Goal: Task Accomplishment & Management: Use online tool/utility

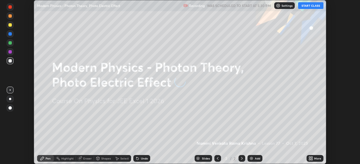
scroll to position [164, 359]
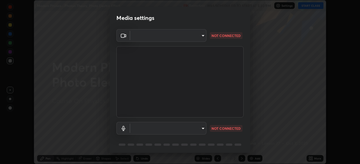
type input "b7be3d6cdc140e722cc9de4be8502babc520c6cce0c95a8ddfe4c3679804a010"
type input "c2c3e2c2ac0cd96940e825a5162d9a4f740722da31b3b92f07ac2e1e53a32515"
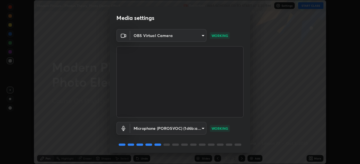
scroll to position [20, 0]
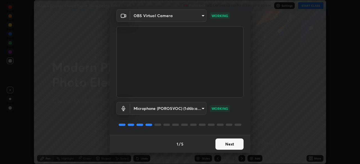
click at [223, 142] on button "Next" at bounding box center [229, 144] width 28 height 11
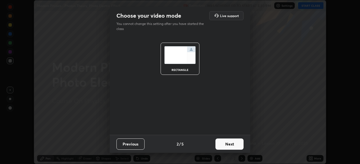
scroll to position [0, 0]
click at [225, 144] on button "Next" at bounding box center [229, 144] width 28 height 11
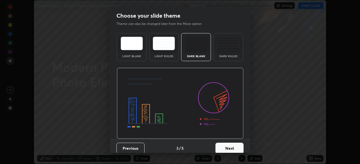
click at [223, 148] on button "Next" at bounding box center [229, 148] width 28 height 11
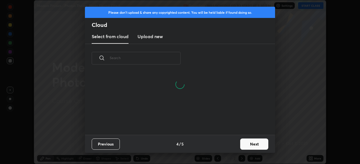
click at [246, 145] on button "Next" at bounding box center [254, 144] width 28 height 11
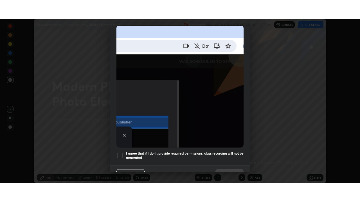
scroll to position [135, 0]
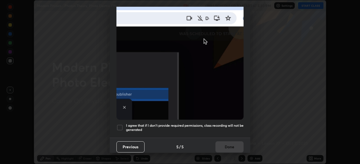
click at [120, 125] on div at bounding box center [119, 128] width 7 height 7
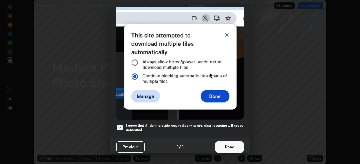
click at [225, 145] on button "Done" at bounding box center [229, 147] width 28 height 11
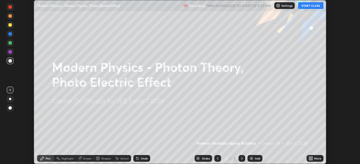
click at [312, 159] on icon at bounding box center [311, 159] width 1 height 1
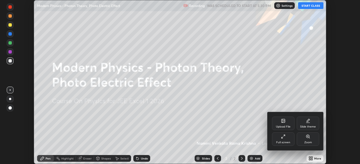
click at [283, 138] on icon at bounding box center [283, 137] width 4 height 4
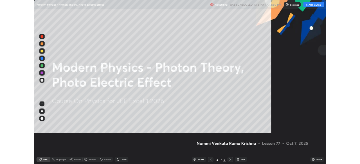
scroll to position [202, 360]
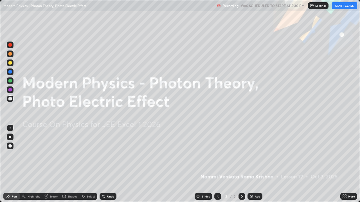
click at [343, 5] on button "START CLASS" at bounding box center [344, 5] width 25 height 7
click at [344, 164] on icon at bounding box center [343, 195] width 1 height 1
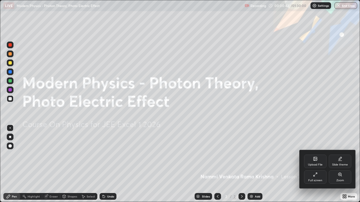
click at [316, 164] on icon at bounding box center [315, 175] width 4 height 4
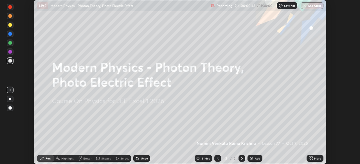
scroll to position [27940, 27745]
click at [311, 158] on icon at bounding box center [311, 157] width 1 height 1
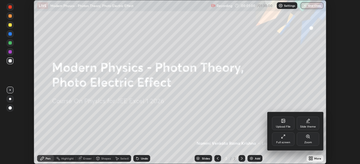
click at [286, 122] on div "Upload File" at bounding box center [283, 123] width 22 height 13
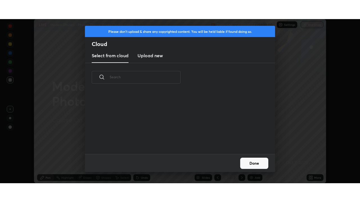
scroll to position [62, 180]
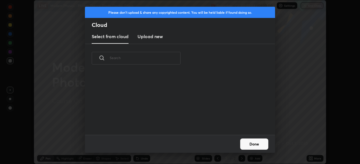
click at [157, 36] on h3 "Upload new" at bounding box center [149, 36] width 25 height 7
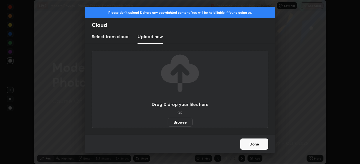
click at [179, 124] on label "Browse" at bounding box center [180, 122] width 25 height 9
click at [168, 124] on input "Browse" at bounding box center [168, 122] width 0 height 9
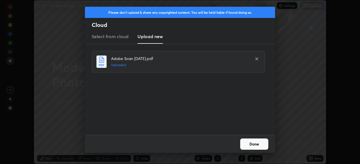
click at [257, 143] on button "Done" at bounding box center [254, 144] width 28 height 11
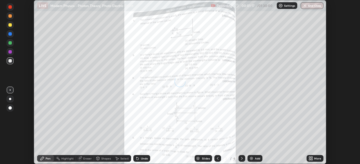
click at [311, 158] on icon at bounding box center [311, 157] width 1 height 1
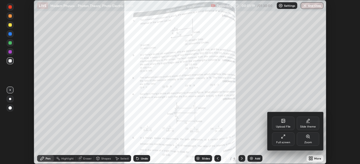
click at [288, 137] on div "Full screen" at bounding box center [283, 139] width 22 height 13
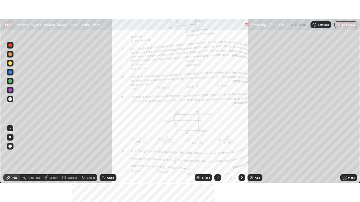
scroll to position [202, 360]
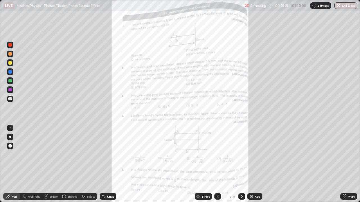
click at [241, 164] on icon at bounding box center [241, 196] width 4 height 4
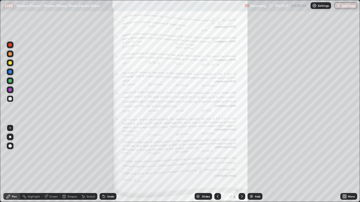
click at [241, 164] on icon at bounding box center [241, 196] width 4 height 4
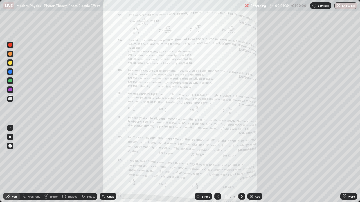
click at [242, 164] on icon at bounding box center [241, 196] width 4 height 4
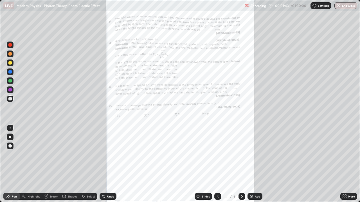
click at [217, 164] on icon at bounding box center [217, 196] width 4 height 4
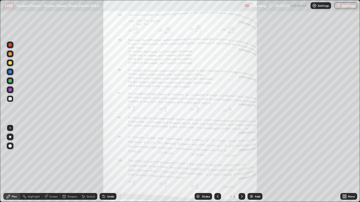
click at [346, 164] on icon at bounding box center [345, 195] width 1 height 1
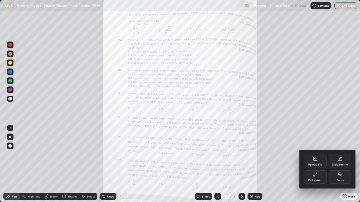
click at [340, 164] on icon at bounding box center [340, 175] width 4 height 4
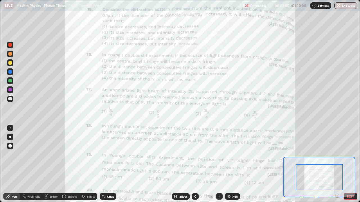
click at [337, 164] on icon at bounding box center [336, 196] width 1 height 0
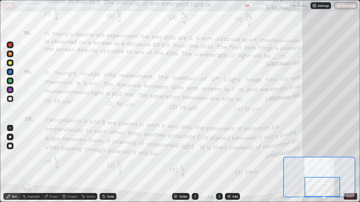
click at [10, 90] on div at bounding box center [9, 89] width 3 height 3
click at [11, 45] on div at bounding box center [9, 44] width 3 height 3
click at [12, 90] on div at bounding box center [9, 89] width 3 height 3
click at [11, 89] on div at bounding box center [9, 89] width 3 height 3
click at [11, 55] on div at bounding box center [9, 53] width 3 height 3
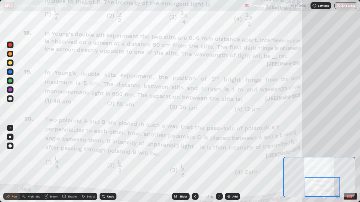
click at [13, 90] on div at bounding box center [10, 90] width 7 height 7
click at [11, 46] on div at bounding box center [9, 44] width 3 height 3
click at [229, 164] on img at bounding box center [229, 196] width 4 height 4
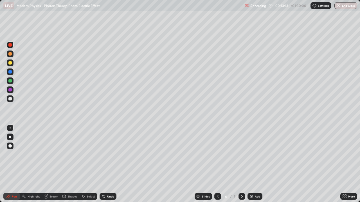
click at [10, 63] on div at bounding box center [9, 62] width 3 height 3
click at [107, 164] on div "Undo" at bounding box center [110, 196] width 7 height 3
click at [12, 82] on div at bounding box center [10, 81] width 7 height 7
click at [10, 99] on div at bounding box center [9, 98] width 3 height 3
click at [11, 62] on div at bounding box center [9, 62] width 3 height 3
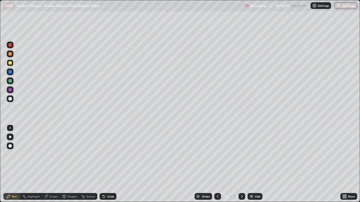
click at [11, 72] on div at bounding box center [9, 71] width 3 height 3
click at [10, 99] on div at bounding box center [9, 98] width 3 height 3
click at [10, 64] on div at bounding box center [9, 62] width 3 height 3
click at [12, 72] on div at bounding box center [9, 71] width 3 height 3
click at [11, 62] on div at bounding box center [9, 62] width 3 height 3
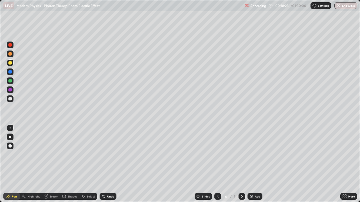
click at [70, 164] on div "Shapes" at bounding box center [72, 196] width 10 height 3
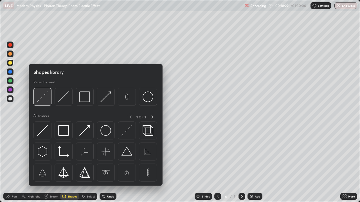
click at [47, 100] on img at bounding box center [42, 97] width 11 height 11
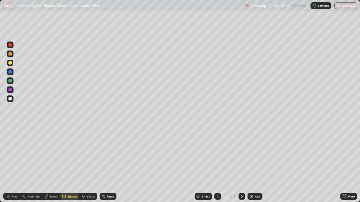
click at [11, 54] on div at bounding box center [9, 53] width 3 height 3
click at [16, 164] on div "Pen" at bounding box center [14, 196] width 5 height 3
click at [11, 63] on div at bounding box center [9, 62] width 3 height 3
click at [10, 54] on div at bounding box center [9, 53] width 3 height 3
click at [11, 64] on div at bounding box center [9, 62] width 3 height 3
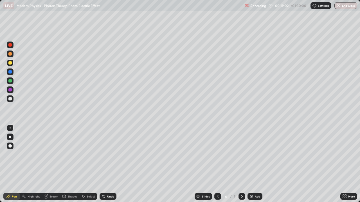
click at [10, 72] on div at bounding box center [9, 71] width 3 height 3
click at [11, 63] on div at bounding box center [9, 62] width 3 height 3
click at [11, 98] on div at bounding box center [9, 98] width 3 height 3
click at [92, 164] on div "Select" at bounding box center [91, 196] width 8 height 3
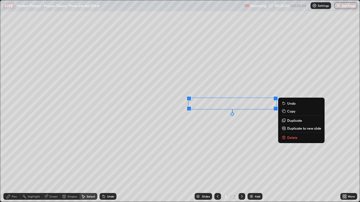
click at [17, 164] on div "Pen" at bounding box center [11, 196] width 17 height 7
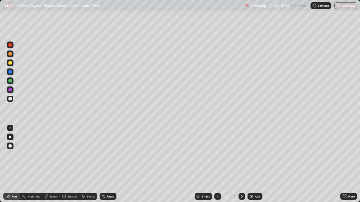
click at [55, 164] on div "Eraser" at bounding box center [53, 196] width 8 height 3
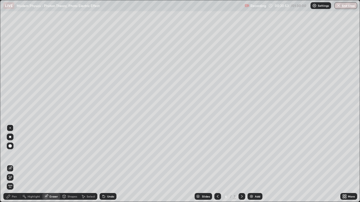
click at [69, 164] on div "Shapes" at bounding box center [72, 196] width 10 height 3
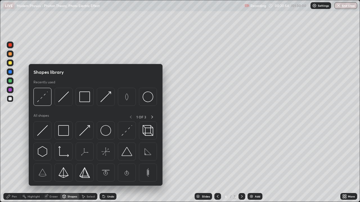
click at [57, 164] on div "Eraser" at bounding box center [53, 196] width 8 height 3
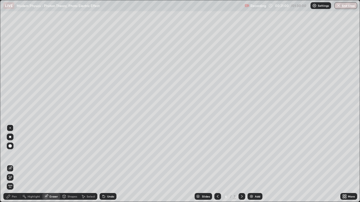
click at [93, 164] on div "Select" at bounding box center [91, 196] width 8 height 3
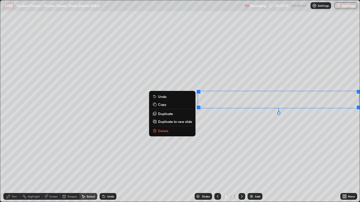
click at [16, 164] on div "Pen" at bounding box center [11, 196] width 17 height 7
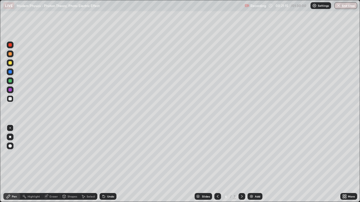
click at [11, 90] on div at bounding box center [9, 89] width 3 height 3
click at [11, 98] on div at bounding box center [9, 98] width 3 height 3
click at [13, 82] on div at bounding box center [10, 81] width 7 height 7
click at [72, 164] on div "Shapes" at bounding box center [72, 196] width 10 height 3
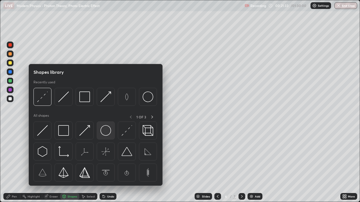
click at [107, 133] on img at bounding box center [105, 130] width 11 height 11
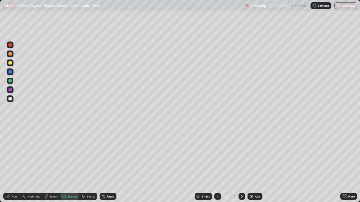
click at [12, 54] on div at bounding box center [9, 53] width 3 height 3
click at [13, 81] on div at bounding box center [10, 81] width 7 height 7
click at [69, 164] on div "Shapes" at bounding box center [72, 196] width 10 height 3
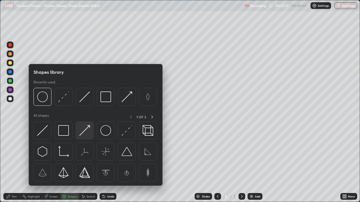
click at [83, 132] on img at bounding box center [84, 130] width 11 height 11
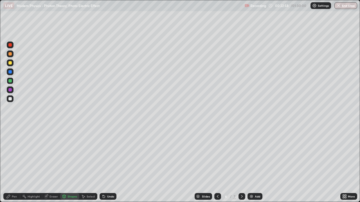
click at [12, 90] on div at bounding box center [9, 89] width 3 height 3
click at [14, 164] on div "Pen" at bounding box center [11, 196] width 17 height 7
click at [10, 64] on div at bounding box center [9, 62] width 3 height 3
click at [89, 164] on div "Select" at bounding box center [91, 196] width 8 height 3
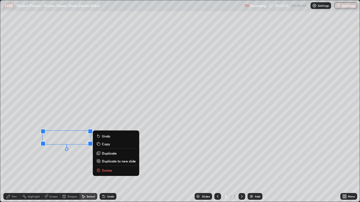
click at [16, 164] on div "Pen" at bounding box center [14, 196] width 5 height 3
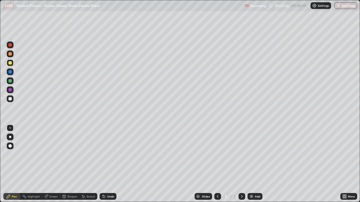
click at [11, 73] on div at bounding box center [9, 71] width 3 height 3
click at [250, 164] on img at bounding box center [251, 196] width 4 height 4
click at [10, 100] on div at bounding box center [9, 98] width 3 height 3
click at [67, 164] on div "Shapes" at bounding box center [72, 196] width 10 height 3
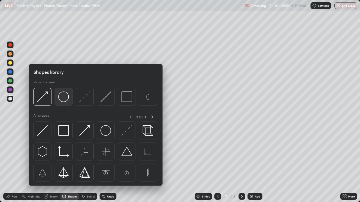
click at [64, 98] on img at bounding box center [63, 97] width 11 height 11
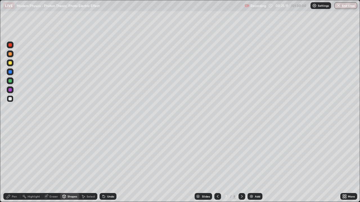
click at [10, 81] on div at bounding box center [9, 80] width 3 height 3
click at [10, 90] on div at bounding box center [9, 89] width 3 height 3
click at [67, 164] on div "Shapes" at bounding box center [69, 196] width 19 height 7
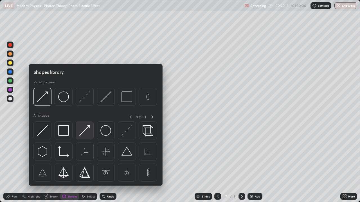
click at [84, 132] on img at bounding box center [84, 130] width 11 height 11
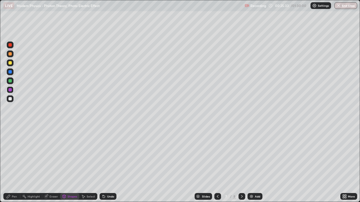
click at [15, 164] on div "Pen" at bounding box center [14, 196] width 5 height 3
click at [11, 81] on div at bounding box center [9, 80] width 3 height 3
click at [10, 99] on div at bounding box center [9, 98] width 3 height 3
click at [89, 164] on div "Select" at bounding box center [91, 196] width 8 height 3
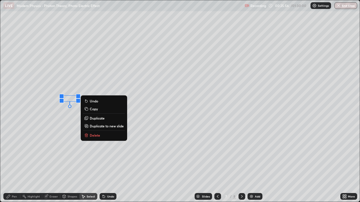
click at [12, 164] on div "Pen" at bounding box center [14, 196] width 5 height 3
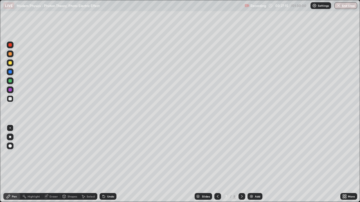
click at [10, 90] on div at bounding box center [9, 89] width 3 height 3
click at [70, 164] on div "Shapes" at bounding box center [72, 196] width 10 height 3
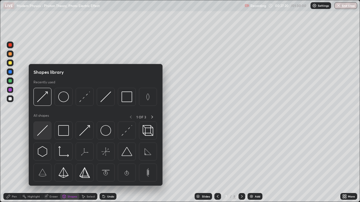
click at [44, 132] on img at bounding box center [42, 130] width 11 height 11
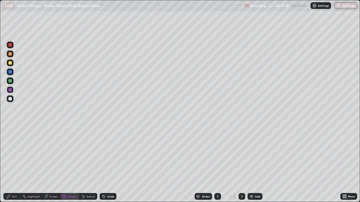
click at [107, 164] on div "Undo" at bounding box center [110, 196] width 7 height 3
click at [12, 54] on div at bounding box center [9, 53] width 3 height 3
click at [11, 71] on div at bounding box center [9, 71] width 3 height 3
click at [16, 164] on div "Pen" at bounding box center [14, 196] width 5 height 3
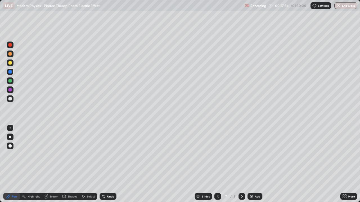
click at [10, 99] on div at bounding box center [9, 98] width 3 height 3
click at [11, 90] on div at bounding box center [9, 89] width 3 height 3
click at [9, 55] on div at bounding box center [9, 53] width 3 height 3
click at [11, 81] on div at bounding box center [9, 80] width 3 height 3
click at [11, 100] on div at bounding box center [9, 98] width 3 height 3
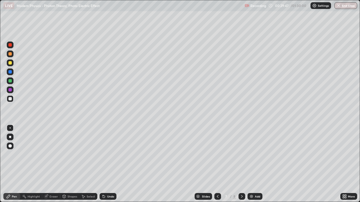
click at [69, 164] on div "Shapes" at bounding box center [72, 196] width 10 height 3
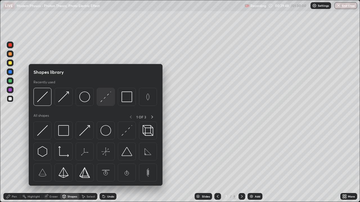
click at [102, 99] on img at bounding box center [105, 97] width 11 height 11
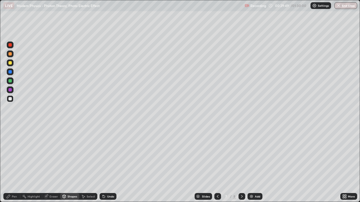
click at [12, 54] on div at bounding box center [9, 53] width 3 height 3
click at [17, 164] on div "Pen" at bounding box center [14, 196] width 5 height 3
click at [11, 98] on div at bounding box center [9, 98] width 3 height 3
click at [10, 63] on div at bounding box center [9, 62] width 3 height 3
click at [73, 164] on div "Shapes" at bounding box center [72, 196] width 10 height 3
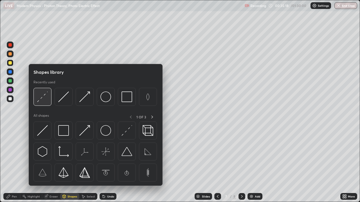
click at [44, 100] on img at bounding box center [42, 97] width 11 height 11
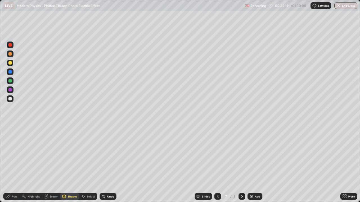
click at [12, 72] on div at bounding box center [10, 72] width 7 height 7
click at [11, 63] on div at bounding box center [9, 62] width 3 height 3
click at [14, 164] on div "Pen" at bounding box center [14, 196] width 5 height 3
click at [11, 100] on div at bounding box center [9, 98] width 3 height 3
click at [92, 164] on div "Select" at bounding box center [91, 196] width 8 height 3
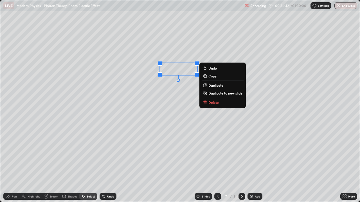
click at [195, 144] on div "0 ° Undo Copy Duplicate Duplicate to new slide Delete" at bounding box center [179, 101] width 359 height 202
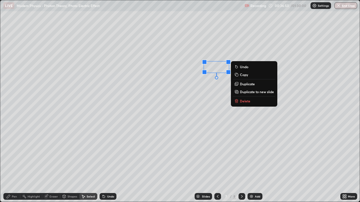
click at [15, 164] on div "Pen" at bounding box center [11, 196] width 17 height 7
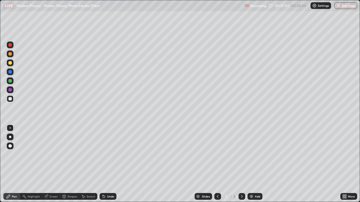
click at [92, 164] on div "Select" at bounding box center [91, 196] width 8 height 3
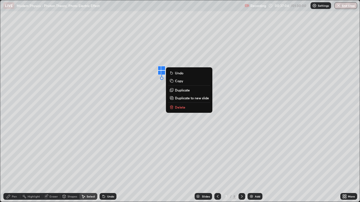
click at [179, 108] on p "Delete" at bounding box center [180, 107] width 10 height 4
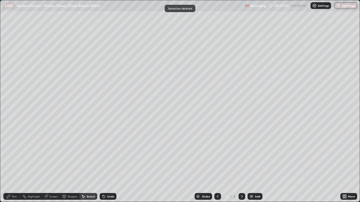
click at [18, 164] on div "Pen" at bounding box center [11, 196] width 17 height 7
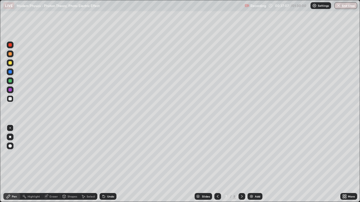
click at [11, 64] on div at bounding box center [9, 62] width 3 height 3
click at [12, 81] on div at bounding box center [10, 81] width 7 height 7
click at [90, 164] on div "Select" at bounding box center [91, 196] width 8 height 3
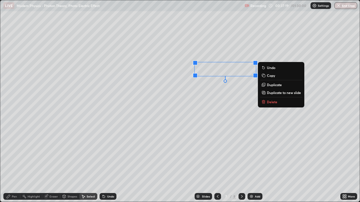
click at [17, 164] on div "Pen" at bounding box center [11, 196] width 17 height 7
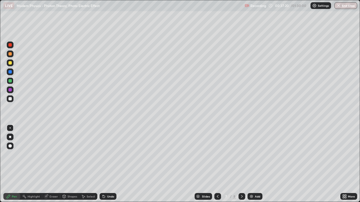
click at [11, 99] on div at bounding box center [9, 98] width 3 height 3
click at [90, 164] on div "Select" at bounding box center [91, 196] width 8 height 3
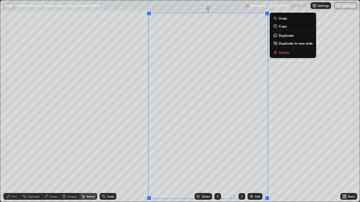
click at [140, 111] on div "0 ° Undo Copy Duplicate Duplicate to new slide Delete" at bounding box center [179, 101] width 359 height 202
click at [140, 121] on div "0 ° Undo Copy Duplicate Duplicate to new slide Delete" at bounding box center [179, 101] width 359 height 202
click at [126, 164] on div "0 ° Undo Copy Duplicate Duplicate to new slide Delete" at bounding box center [179, 101] width 359 height 202
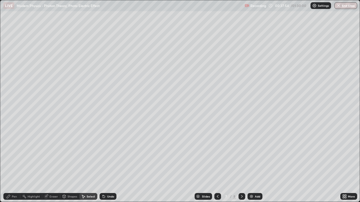
click at [14, 164] on div "Pen" at bounding box center [14, 196] width 5 height 3
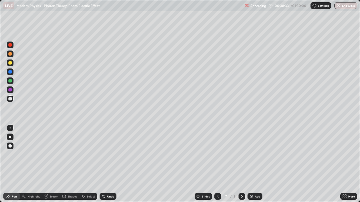
click at [70, 164] on div "Shapes" at bounding box center [72, 196] width 10 height 3
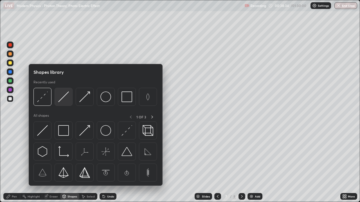
click at [65, 103] on div at bounding box center [64, 97] width 18 height 18
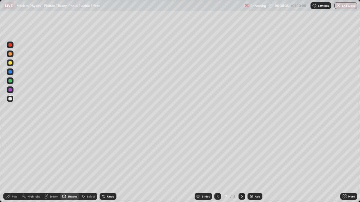
click at [11, 55] on div at bounding box center [9, 53] width 3 height 3
click at [11, 90] on div at bounding box center [9, 89] width 3 height 3
click at [17, 164] on div "Pen" at bounding box center [11, 196] width 17 height 7
click at [10, 55] on div at bounding box center [9, 53] width 3 height 3
click at [10, 90] on div at bounding box center [9, 89] width 3 height 3
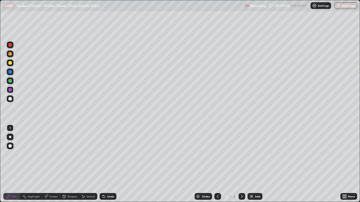
click at [14, 164] on div "Pen" at bounding box center [14, 196] width 5 height 3
click at [11, 98] on div at bounding box center [9, 98] width 3 height 3
click at [217, 164] on icon at bounding box center [217, 196] width 4 height 4
click at [241, 164] on icon at bounding box center [241, 196] width 4 height 4
click at [72, 164] on div "Shapes" at bounding box center [72, 196] width 10 height 3
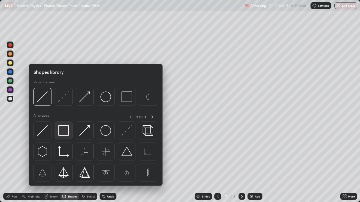
click at [66, 134] on img at bounding box center [63, 130] width 11 height 11
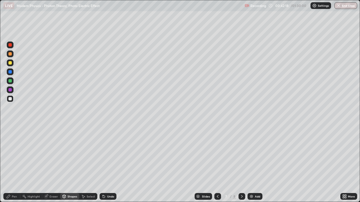
click at [12, 72] on div at bounding box center [10, 72] width 7 height 7
click at [15, 164] on div "Pen" at bounding box center [14, 196] width 5 height 3
click at [9, 98] on div at bounding box center [9, 98] width 3 height 3
click at [252, 164] on img at bounding box center [251, 196] width 4 height 4
click at [15, 164] on div "Pen" at bounding box center [14, 196] width 5 height 3
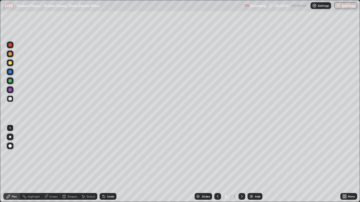
click at [11, 82] on div at bounding box center [9, 80] width 3 height 3
click at [11, 98] on div at bounding box center [9, 98] width 3 height 3
click at [10, 64] on div at bounding box center [9, 62] width 3 height 3
click at [107, 164] on div "Undo" at bounding box center [110, 196] width 7 height 3
click at [105, 164] on icon at bounding box center [103, 196] width 4 height 4
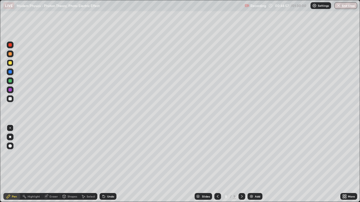
click at [10, 99] on div at bounding box center [9, 98] width 3 height 3
click at [71, 164] on div "Shapes" at bounding box center [72, 196] width 10 height 3
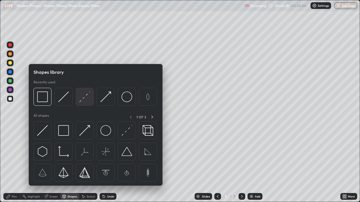
click at [86, 99] on img at bounding box center [84, 97] width 11 height 11
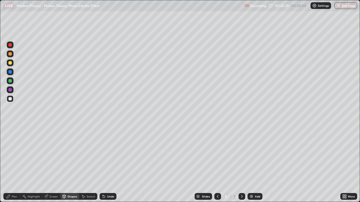
click at [12, 55] on div at bounding box center [9, 53] width 3 height 3
click at [15, 164] on div "Pen" at bounding box center [14, 196] width 5 height 3
click at [10, 98] on div at bounding box center [9, 98] width 3 height 3
click at [9, 81] on div at bounding box center [9, 80] width 3 height 3
click at [10, 99] on div at bounding box center [9, 98] width 3 height 3
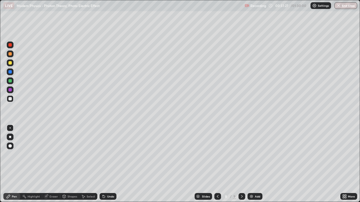
click at [12, 99] on div at bounding box center [10, 99] width 7 height 7
click at [109, 164] on div "Undo" at bounding box center [110, 196] width 7 height 3
click at [16, 164] on div "Pen" at bounding box center [11, 196] width 17 height 7
click at [91, 164] on div "Select" at bounding box center [91, 196] width 8 height 3
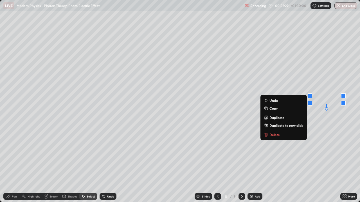
click at [18, 164] on div "Pen" at bounding box center [11, 196] width 17 height 7
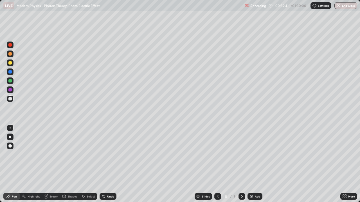
click at [112, 164] on div "Undo" at bounding box center [110, 196] width 7 height 3
click at [91, 164] on div "Select" at bounding box center [91, 196] width 8 height 3
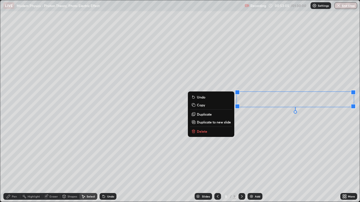
click at [14, 164] on div "Pen" at bounding box center [14, 196] width 5 height 3
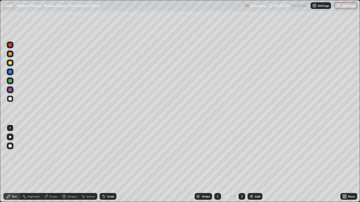
click at [111, 164] on div "Undo" at bounding box center [110, 196] width 7 height 3
click at [109, 164] on div "Undo" at bounding box center [110, 196] width 7 height 3
click at [10, 63] on div at bounding box center [9, 62] width 3 height 3
click at [90, 164] on div "Select" at bounding box center [91, 196] width 8 height 3
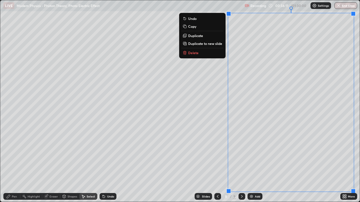
click at [206, 44] on p "Duplicate to new slide" at bounding box center [205, 43] width 34 height 4
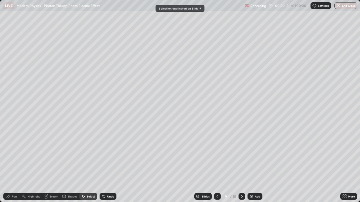
click at [16, 164] on div "Pen" at bounding box center [14, 196] width 5 height 3
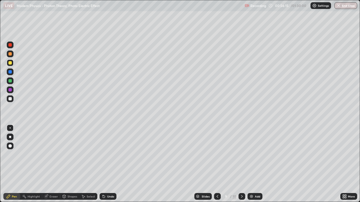
click at [11, 99] on div at bounding box center [9, 98] width 3 height 3
click at [12, 63] on div at bounding box center [9, 62] width 3 height 3
click at [107, 164] on div "Undo" at bounding box center [110, 196] width 7 height 3
click at [105, 164] on div "Undo" at bounding box center [107, 196] width 17 height 7
click at [11, 81] on div at bounding box center [9, 80] width 3 height 3
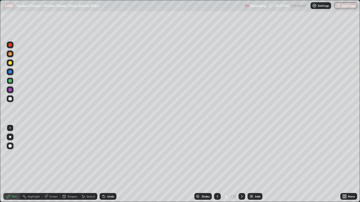
click at [11, 99] on div at bounding box center [9, 98] width 3 height 3
click at [10, 99] on div at bounding box center [9, 98] width 3 height 3
click at [217, 164] on icon at bounding box center [217, 196] width 4 height 4
click at [216, 164] on icon at bounding box center [217, 196] width 2 height 3
click at [240, 164] on icon at bounding box center [241, 196] width 4 height 4
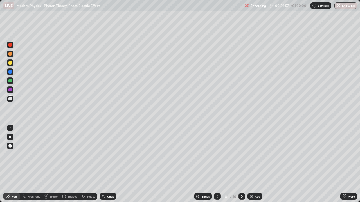
click at [241, 164] on icon at bounding box center [241, 196] width 4 height 4
click at [240, 164] on icon at bounding box center [241, 196] width 4 height 4
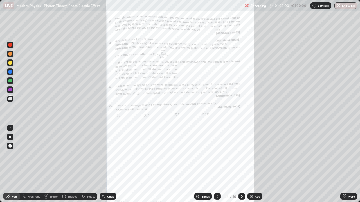
click at [241, 164] on icon at bounding box center [241, 196] width 4 height 4
click at [217, 164] on icon at bounding box center [217, 196] width 2 height 3
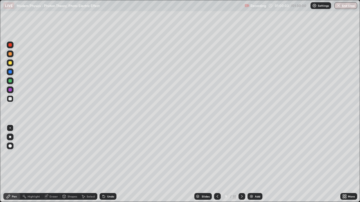
click at [250, 164] on img at bounding box center [251, 196] width 4 height 4
click at [10, 63] on div at bounding box center [9, 62] width 3 height 3
click at [107, 164] on div "Undo" at bounding box center [107, 196] width 17 height 7
click at [107, 164] on div "Undo" at bounding box center [110, 196] width 7 height 3
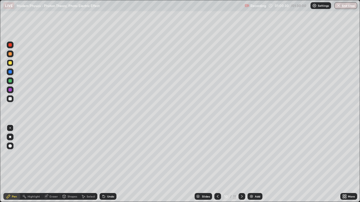
click at [12, 83] on div at bounding box center [10, 81] width 7 height 7
click at [16, 164] on div "Pen" at bounding box center [14, 196] width 5 height 3
click at [10, 100] on div at bounding box center [9, 98] width 3 height 3
click at [69, 164] on div "Shapes" at bounding box center [72, 196] width 10 height 3
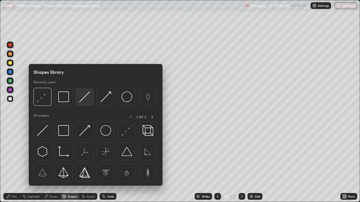
click at [82, 100] on img at bounding box center [84, 97] width 11 height 11
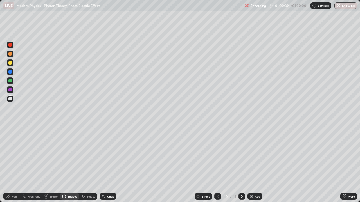
click at [12, 53] on div at bounding box center [10, 54] width 7 height 7
click at [15, 164] on div "Pen" at bounding box center [11, 196] width 17 height 7
click at [10, 45] on div at bounding box center [9, 44] width 3 height 3
click at [107, 164] on div "Undo" at bounding box center [110, 196] width 7 height 3
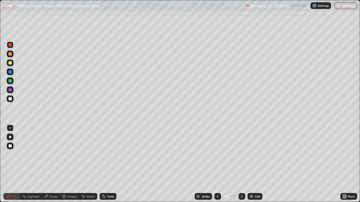
click at [10, 81] on div at bounding box center [9, 80] width 3 height 3
click at [10, 72] on div at bounding box center [9, 71] width 3 height 3
click at [9, 99] on div at bounding box center [9, 98] width 3 height 3
click at [10, 99] on div at bounding box center [9, 98] width 3 height 3
click at [87, 164] on div "Select" at bounding box center [88, 196] width 18 height 7
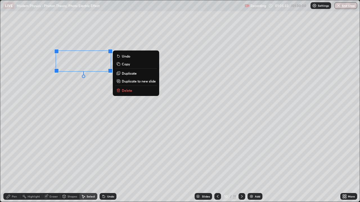
click at [14, 164] on div "Pen" at bounding box center [14, 196] width 5 height 3
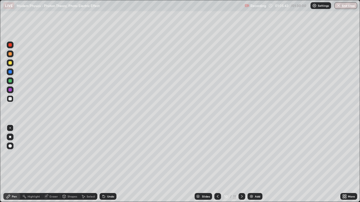
click at [10, 100] on div at bounding box center [9, 98] width 3 height 3
click at [10, 81] on div at bounding box center [9, 80] width 3 height 3
click at [10, 63] on div at bounding box center [9, 62] width 3 height 3
click at [11, 81] on div at bounding box center [9, 80] width 3 height 3
click at [12, 99] on div at bounding box center [10, 99] width 7 height 7
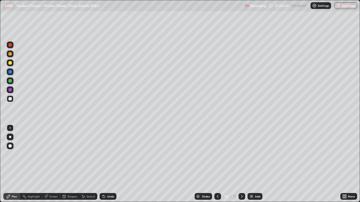
click at [10, 81] on div at bounding box center [9, 80] width 3 height 3
click at [11, 64] on div at bounding box center [9, 62] width 3 height 3
click at [11, 99] on div at bounding box center [9, 98] width 3 height 3
click at [10, 82] on div at bounding box center [9, 80] width 3 height 3
click at [10, 81] on div at bounding box center [9, 80] width 3 height 3
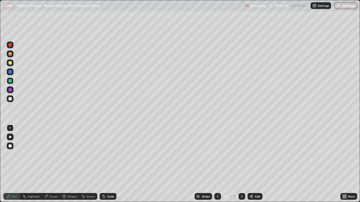
click at [12, 99] on div at bounding box center [10, 99] width 7 height 7
click at [11, 82] on div at bounding box center [9, 80] width 3 height 3
click at [10, 64] on div at bounding box center [9, 62] width 3 height 3
click at [72, 164] on div "Shapes" at bounding box center [72, 196] width 10 height 3
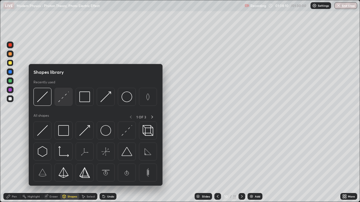
click at [65, 99] on img at bounding box center [63, 97] width 11 height 11
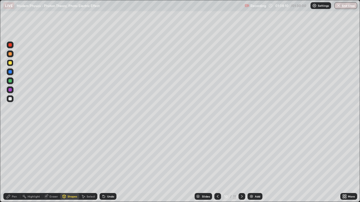
click at [11, 54] on div at bounding box center [9, 53] width 3 height 3
click at [14, 164] on div "Pen" at bounding box center [14, 196] width 5 height 3
click at [12, 63] on div at bounding box center [10, 63] width 7 height 7
click at [11, 99] on div at bounding box center [9, 98] width 3 height 3
click at [110, 164] on div "Undo" at bounding box center [110, 196] width 7 height 3
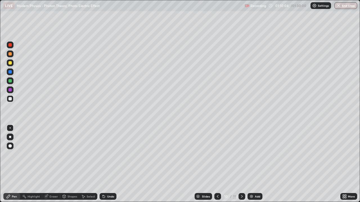
click at [10, 82] on div at bounding box center [9, 80] width 3 height 3
click at [11, 64] on div at bounding box center [9, 62] width 3 height 3
click at [12, 82] on div at bounding box center [9, 80] width 3 height 3
click at [12, 99] on div at bounding box center [10, 99] width 7 height 7
click at [10, 81] on div at bounding box center [9, 80] width 3 height 3
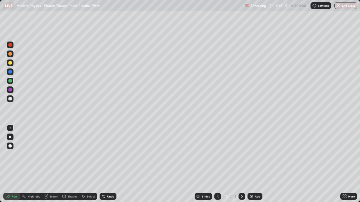
click at [11, 64] on div at bounding box center [9, 62] width 3 height 3
click at [89, 164] on div "Select" at bounding box center [91, 196] width 8 height 3
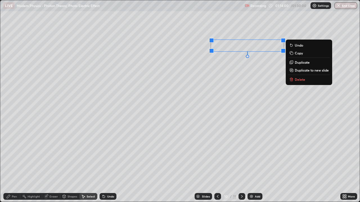
click at [304, 71] on p "Duplicate to new slide" at bounding box center [312, 70] width 34 height 4
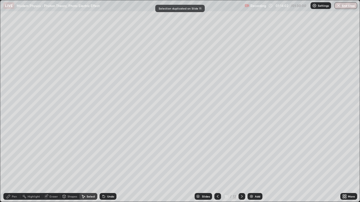
click at [16, 164] on div "Pen" at bounding box center [14, 196] width 5 height 3
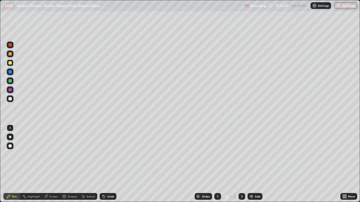
click at [88, 164] on div "Select" at bounding box center [91, 196] width 8 height 3
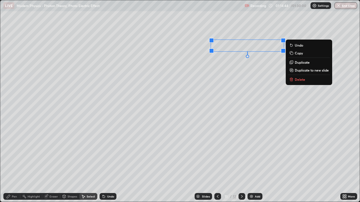
click at [296, 78] on p "Delete" at bounding box center [300, 79] width 10 height 4
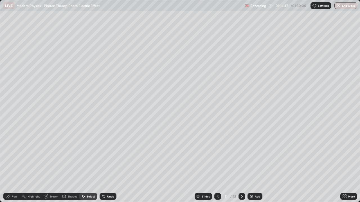
click at [12, 164] on div "Pen" at bounding box center [14, 196] width 5 height 3
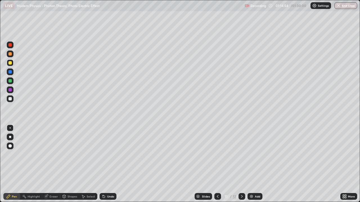
click at [11, 54] on div at bounding box center [9, 53] width 3 height 3
click at [11, 72] on div at bounding box center [9, 71] width 3 height 3
click at [10, 99] on div at bounding box center [9, 98] width 3 height 3
click at [103, 164] on icon at bounding box center [104, 197] width 2 height 2
click at [101, 164] on icon at bounding box center [103, 196] width 4 height 4
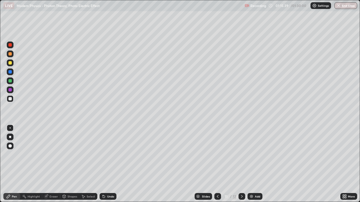
click at [103, 164] on icon at bounding box center [104, 197] width 2 height 2
click at [11, 82] on div at bounding box center [9, 80] width 3 height 3
click at [104, 164] on icon at bounding box center [104, 197] width 2 height 2
click at [103, 164] on icon at bounding box center [103, 195] width 1 height 1
click at [11, 64] on div at bounding box center [9, 62] width 3 height 3
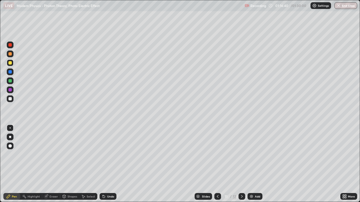
click at [11, 80] on div at bounding box center [9, 80] width 3 height 3
click at [12, 92] on div at bounding box center [10, 90] width 7 height 7
click at [11, 82] on div at bounding box center [9, 80] width 3 height 3
click at [12, 99] on div at bounding box center [10, 99] width 7 height 7
click at [70, 164] on div "Shapes" at bounding box center [72, 196] width 10 height 3
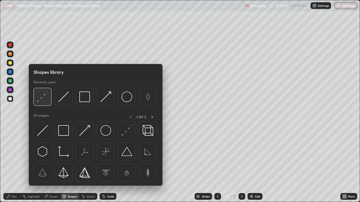
click at [42, 98] on img at bounding box center [42, 97] width 11 height 11
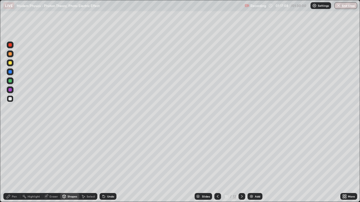
click at [11, 55] on div at bounding box center [9, 53] width 3 height 3
click at [15, 164] on div "Pen" at bounding box center [14, 196] width 5 height 3
click at [13, 99] on div at bounding box center [10, 99] width 7 height 7
click at [12, 100] on div at bounding box center [10, 99] width 7 height 7
click at [71, 164] on div "Shapes" at bounding box center [72, 196] width 10 height 3
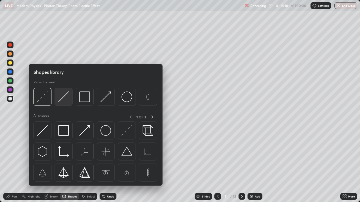
click at [64, 98] on img at bounding box center [63, 97] width 11 height 11
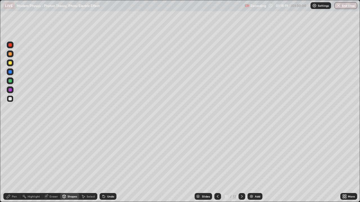
click at [12, 63] on div at bounding box center [9, 62] width 3 height 3
click at [113, 164] on div "Undo" at bounding box center [110, 196] width 7 height 3
click at [16, 164] on div "Pen" at bounding box center [14, 196] width 5 height 3
click at [11, 100] on div at bounding box center [9, 98] width 3 height 3
click at [107, 164] on div "Undo" at bounding box center [110, 196] width 7 height 3
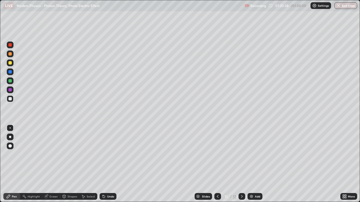
click at [11, 99] on div at bounding box center [9, 98] width 3 height 3
click at [113, 164] on div "Undo" at bounding box center [110, 196] width 7 height 3
click at [111, 164] on div "Undo" at bounding box center [110, 196] width 7 height 3
click at [114, 164] on div "Undo" at bounding box center [107, 196] width 17 height 7
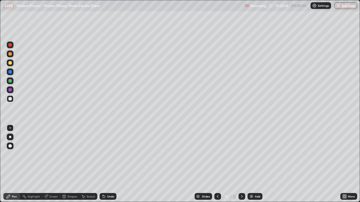
click at [112, 164] on div "Undo" at bounding box center [110, 196] width 7 height 3
click at [10, 63] on div at bounding box center [9, 62] width 3 height 3
click at [112, 164] on div "Undo" at bounding box center [107, 196] width 17 height 7
click at [111, 164] on div "Undo" at bounding box center [107, 196] width 17 height 7
click at [10, 99] on div at bounding box center [9, 98] width 3 height 3
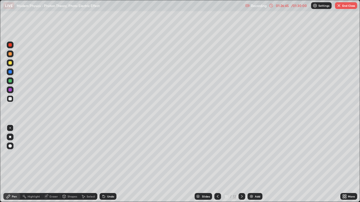
click at [10, 80] on div at bounding box center [9, 80] width 3 height 3
click at [12, 98] on div at bounding box center [9, 98] width 3 height 3
click at [11, 99] on div at bounding box center [9, 98] width 3 height 3
click at [110, 164] on div "Undo" at bounding box center [110, 196] width 7 height 3
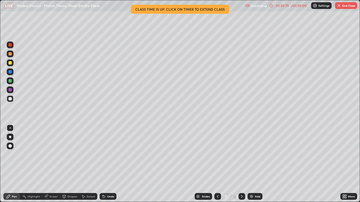
click at [11, 64] on div at bounding box center [9, 62] width 3 height 3
click at [71, 164] on div "Shapes" at bounding box center [72, 196] width 10 height 3
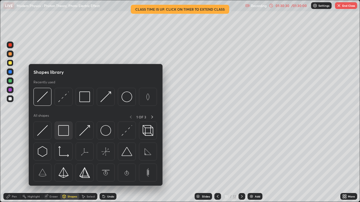
click at [67, 131] on img at bounding box center [63, 130] width 11 height 11
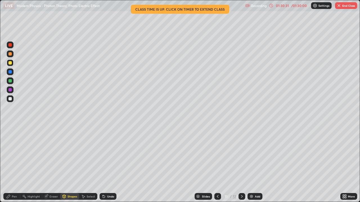
click at [11, 72] on div at bounding box center [9, 71] width 3 height 3
click at [12, 164] on div "Pen" at bounding box center [14, 196] width 5 height 3
click at [348, 7] on button "End Class" at bounding box center [346, 5] width 22 height 7
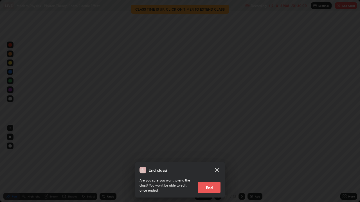
click at [217, 164] on button "End" at bounding box center [209, 187] width 22 height 11
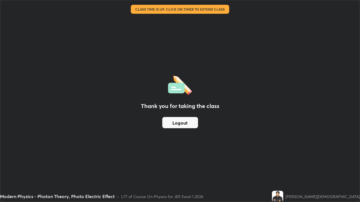
click at [191, 124] on button "Logout" at bounding box center [180, 122] width 36 height 11
